Goal: Find specific page/section: Find specific page/section

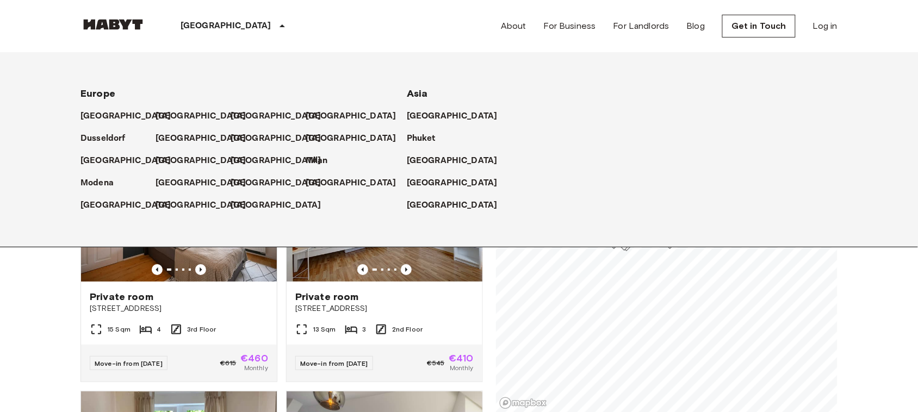
scroll to position [529, 0]
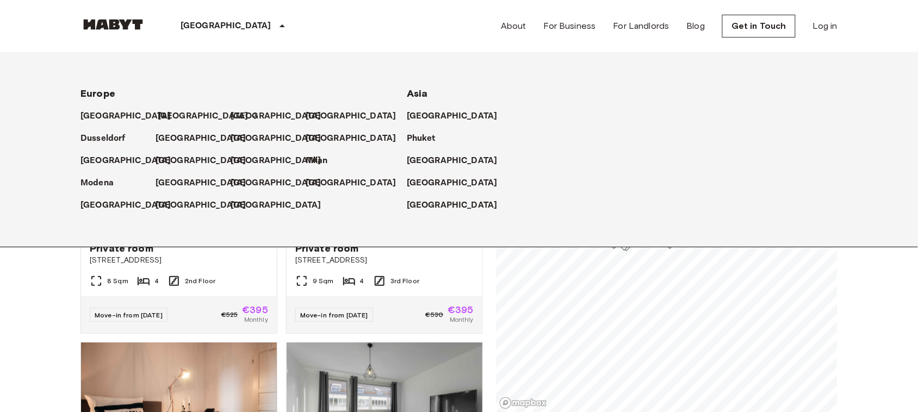
click at [172, 115] on p "[GEOGRAPHIC_DATA]" at bounding box center [203, 116] width 91 height 13
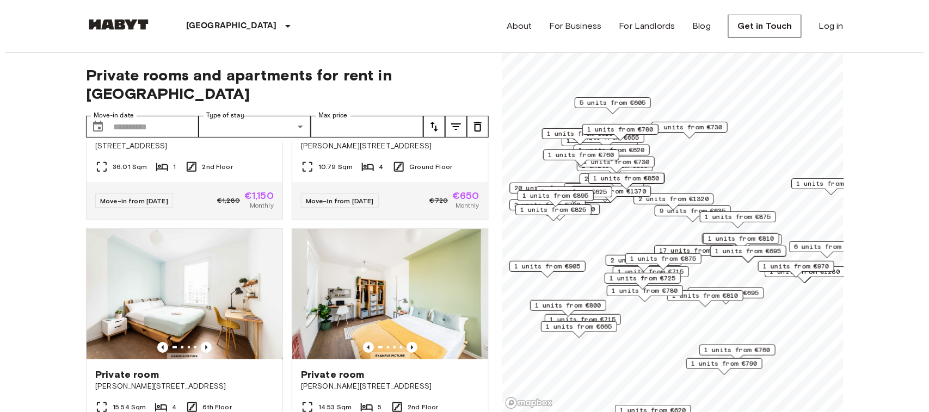
scroll to position [2328, 0]
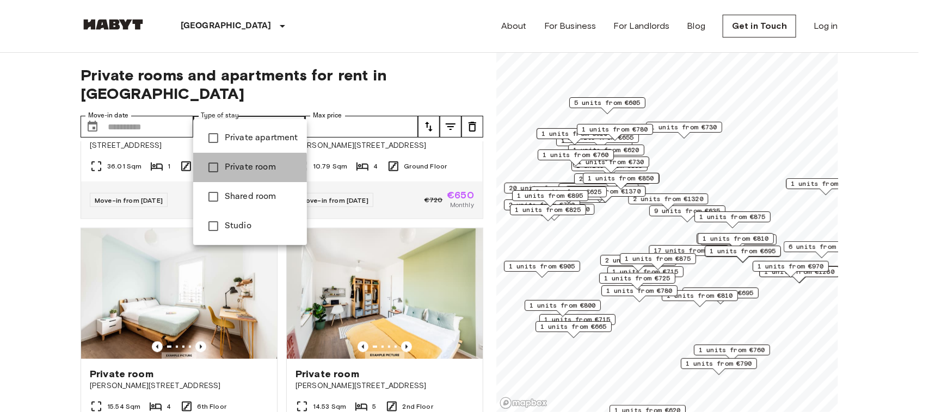
click at [246, 172] on span "Private room" at bounding box center [261, 167] width 73 height 13
type input "**********"
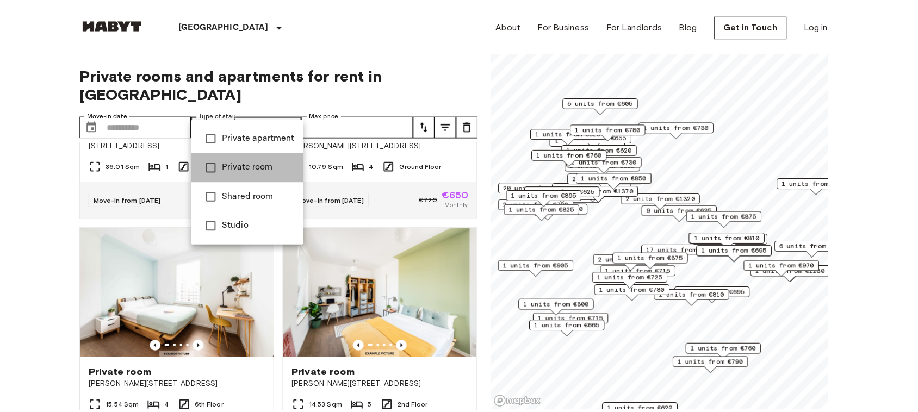
scroll to position [2080, 0]
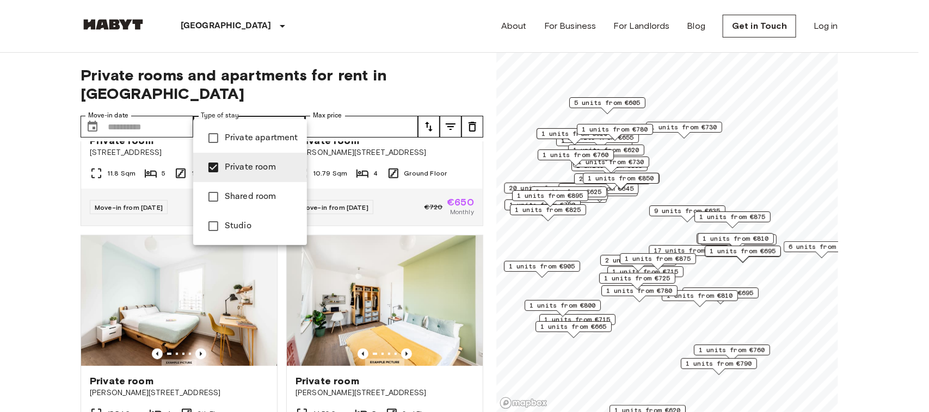
click at [7, 324] on div at bounding box center [464, 206] width 929 height 412
